Goal: Information Seeking & Learning: Learn about a topic

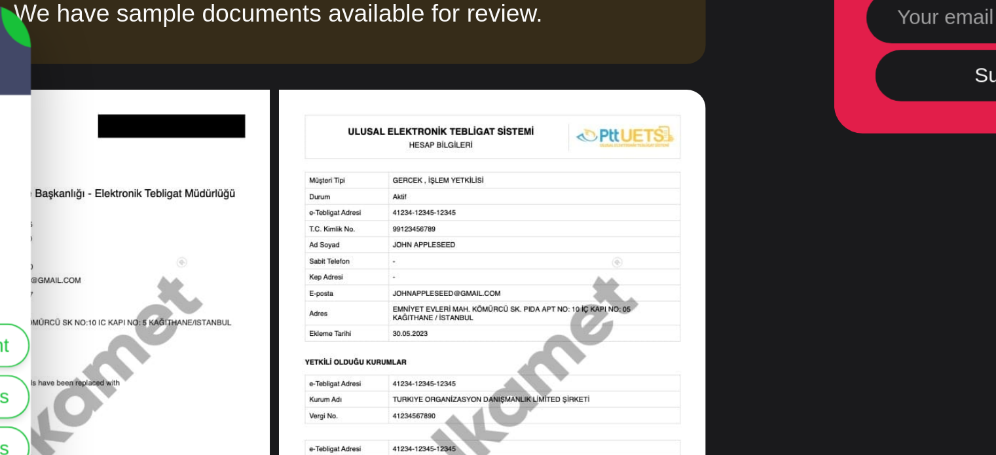
scroll to position [5161, 0]
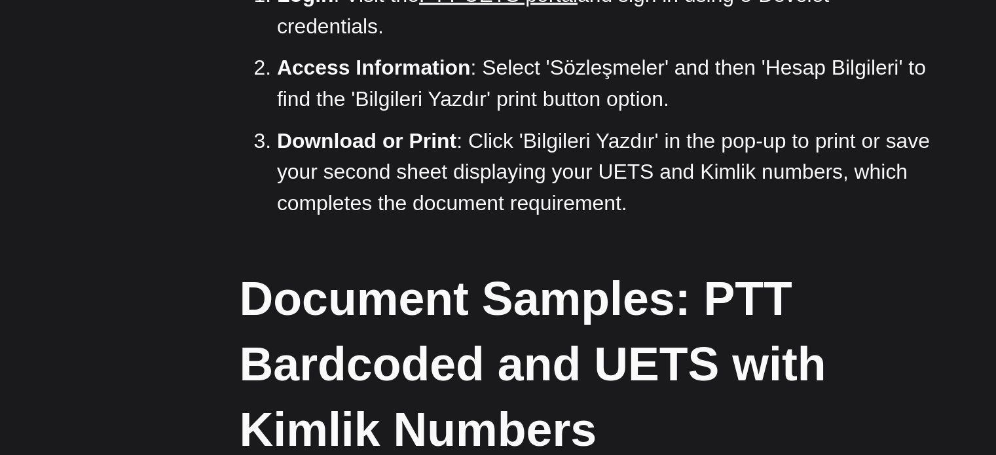
scroll to position [4567, 0]
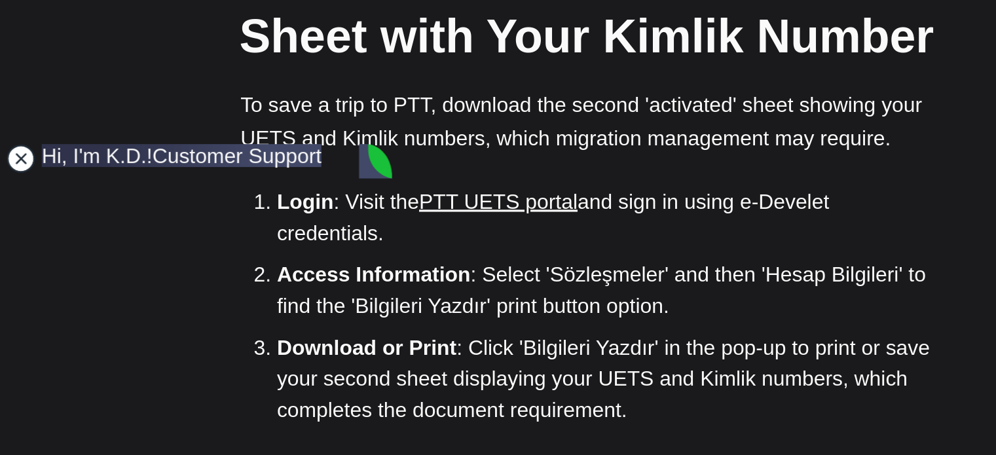
click at [16, 139] on jdiv at bounding box center [13, 139] width 18 height 18
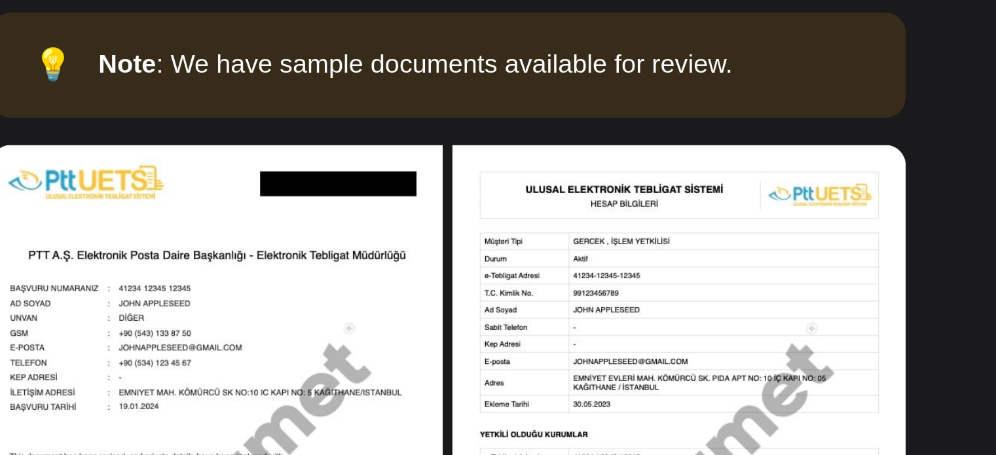
scroll to position [5238, 0]
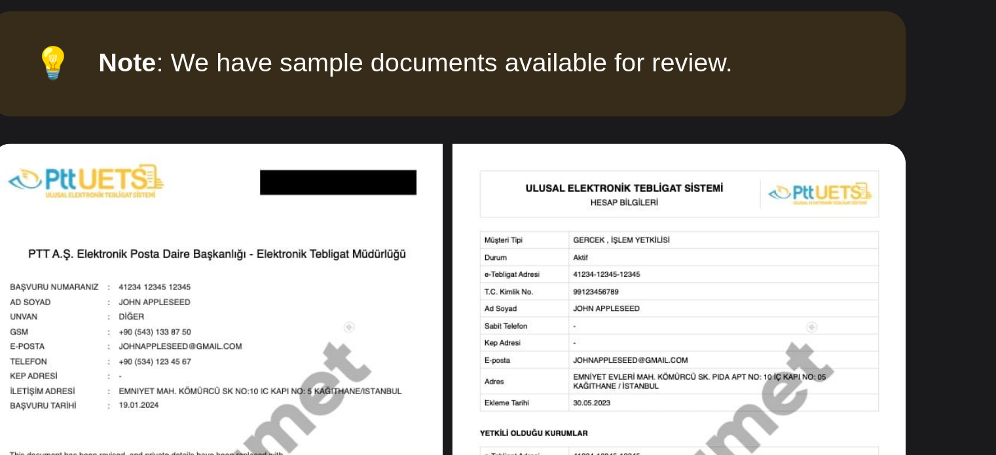
click at [299, 96] on img at bounding box center [259, 223] width 217 height 255
